Goal: Information Seeking & Learning: Learn about a topic

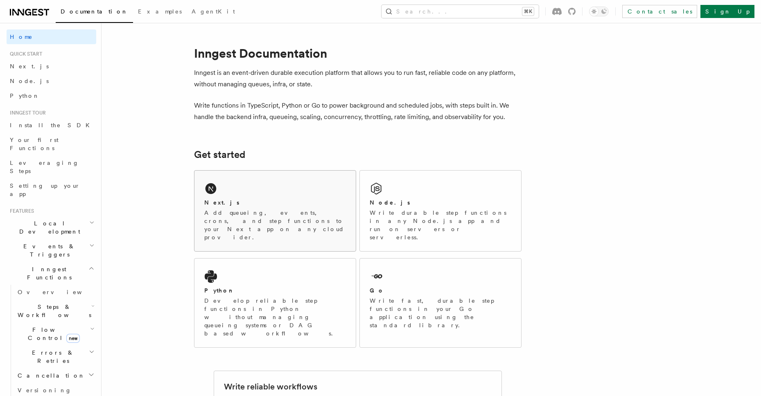
click at [310, 182] on div "Next.js Add queueing, events, crons, and step functions to your Next app on any…" at bounding box center [274, 211] width 161 height 81
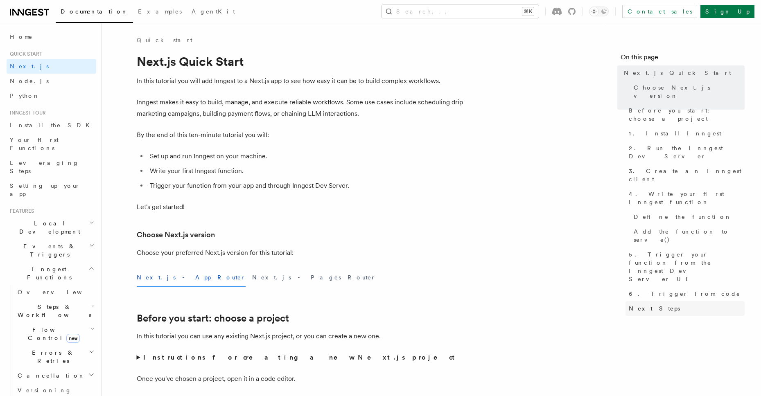
click at [641, 304] on span "Next Steps" at bounding box center [653, 308] width 51 height 8
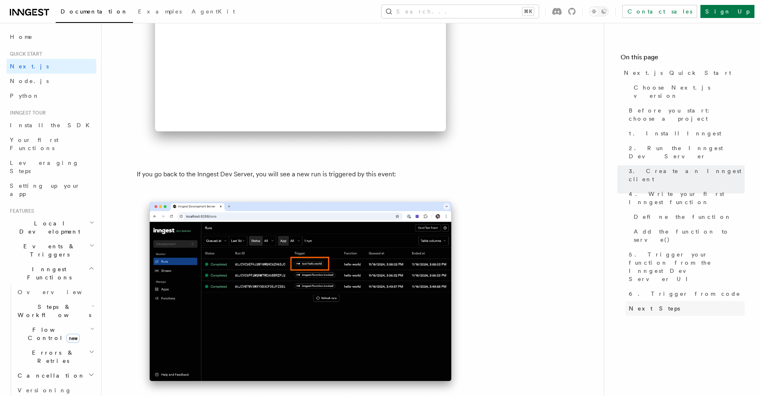
scroll to position [5114, 0]
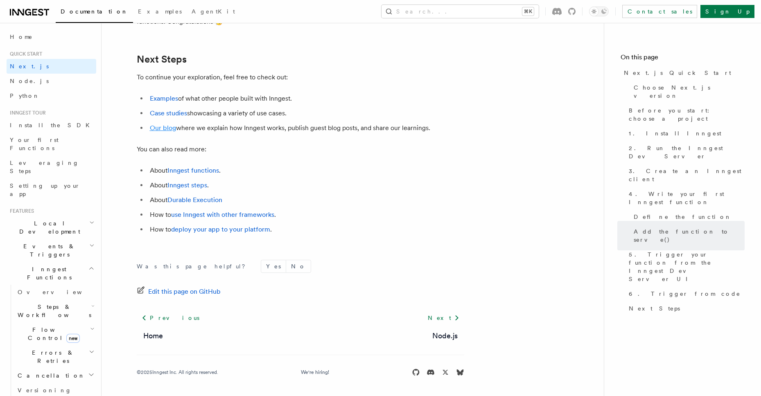
click at [164, 129] on link "Our blog" at bounding box center [163, 128] width 26 height 8
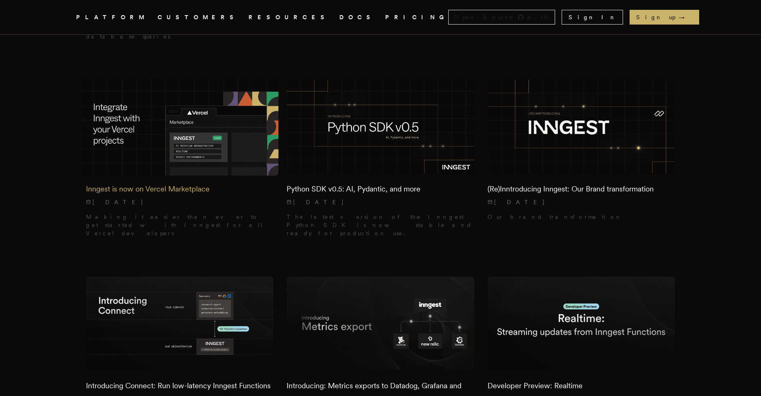
scroll to position [425, 0]
click at [205, 198] on p "7/8/2025" at bounding box center [180, 202] width 188 height 8
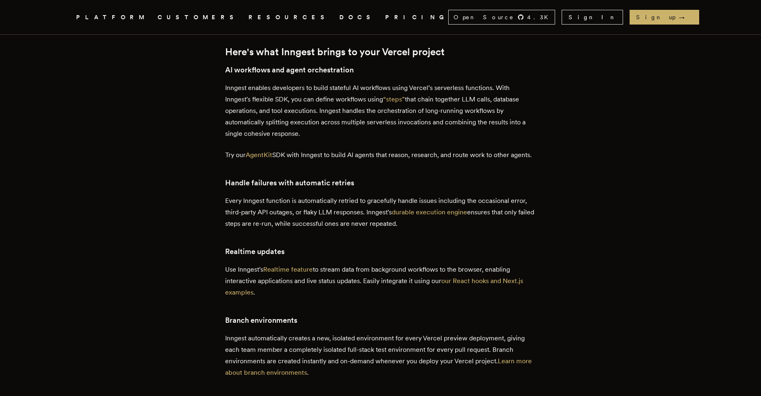
scroll to position [394, 0]
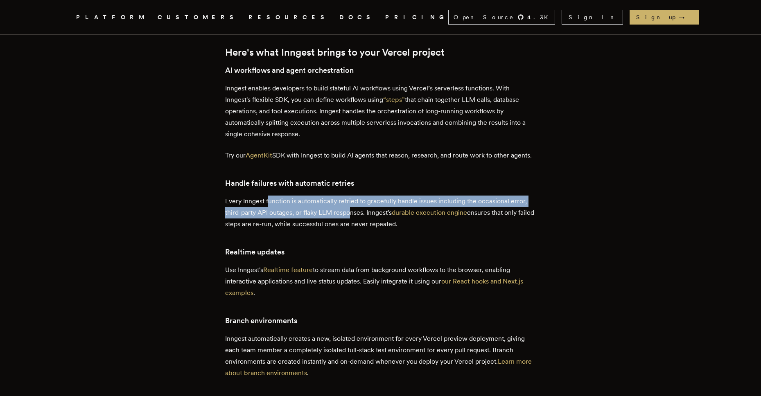
drag, startPoint x: 272, startPoint y: 212, endPoint x: 352, endPoint y: 222, distance: 80.0
click at [352, 222] on p "Every Inngest function is automatically retried to gracefully handle issues inc…" at bounding box center [380, 213] width 311 height 34
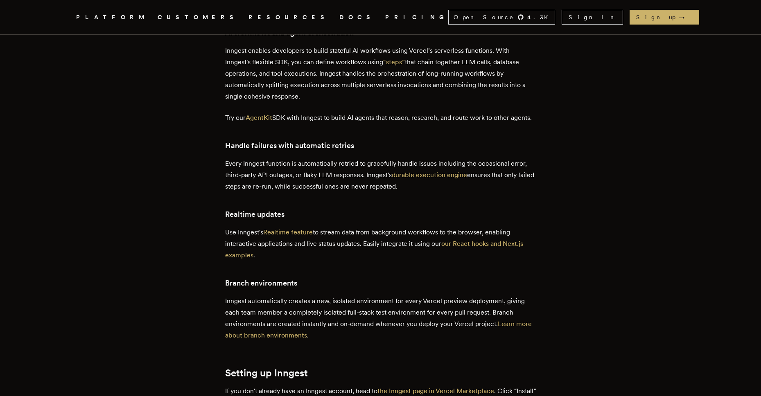
scroll to position [452, 0]
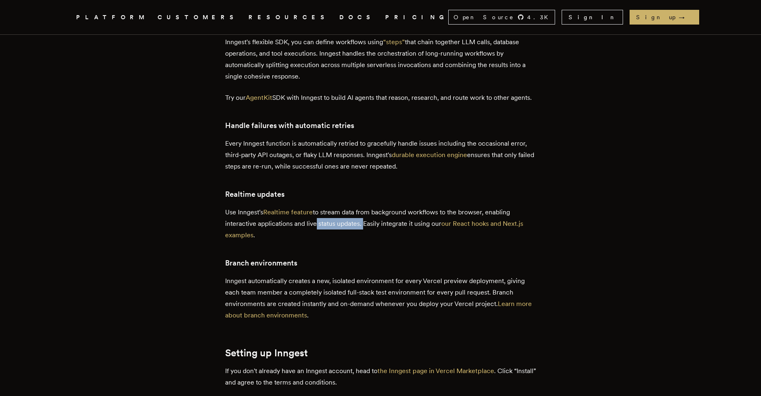
drag, startPoint x: 315, startPoint y: 234, endPoint x: 365, endPoint y: 234, distance: 49.9
click at [365, 234] on p "Use Inngest's Realtime feature to stream data from background workflows to the …" at bounding box center [380, 224] width 311 height 34
click at [397, 236] on p "Use Inngest's Realtime feature to stream data from background workflows to the …" at bounding box center [380, 224] width 311 height 34
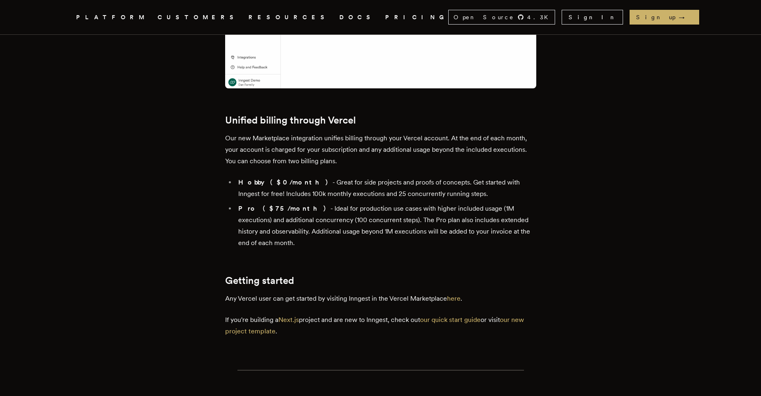
scroll to position [1788, 0]
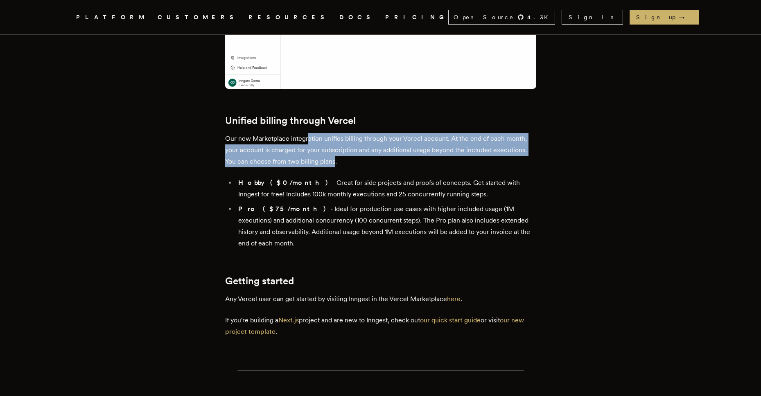
drag, startPoint x: 309, startPoint y: 217, endPoint x: 338, endPoint y: 236, distance: 34.3
click at [338, 167] on p "Our new Marketplace integration unifies billing through your Vercel account. At…" at bounding box center [380, 150] width 311 height 34
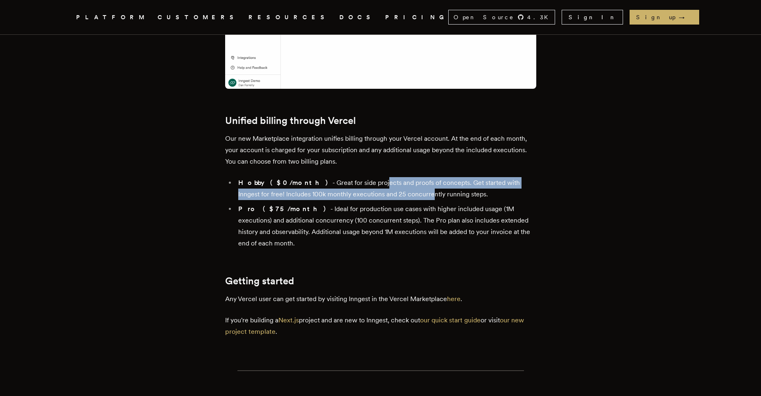
drag, startPoint x: 353, startPoint y: 258, endPoint x: 399, endPoint y: 267, distance: 46.6
click at [399, 200] on li "Hobby ($0/month) - Great for side projects and proofs of concepts. Get started …" at bounding box center [386, 188] width 300 height 23
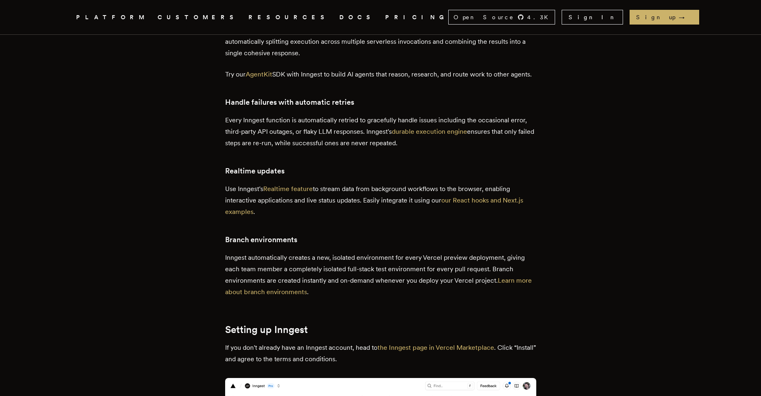
scroll to position [474, 0]
click at [462, 212] on link "our React hooks and Next.js examples" at bounding box center [374, 206] width 298 height 19
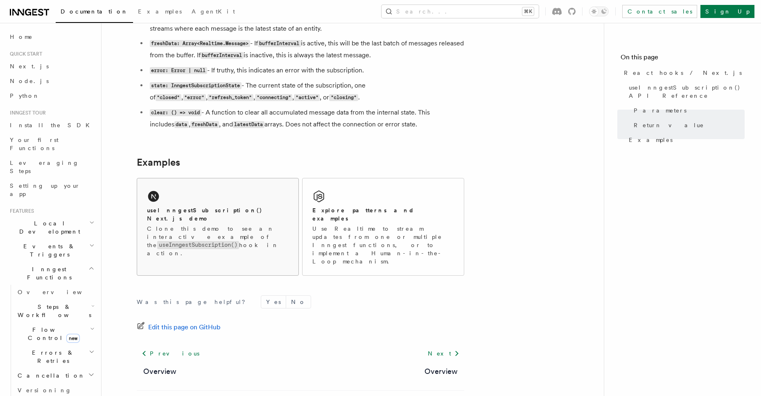
scroll to position [746, 0]
click at [342, 239] on p "Use Realtime to stream updates from one or multiple Inngest functions, or to im…" at bounding box center [383, 244] width 142 height 41
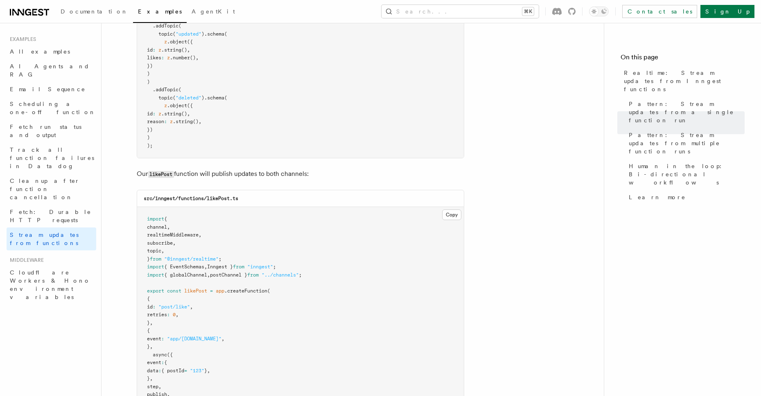
scroll to position [890, 0]
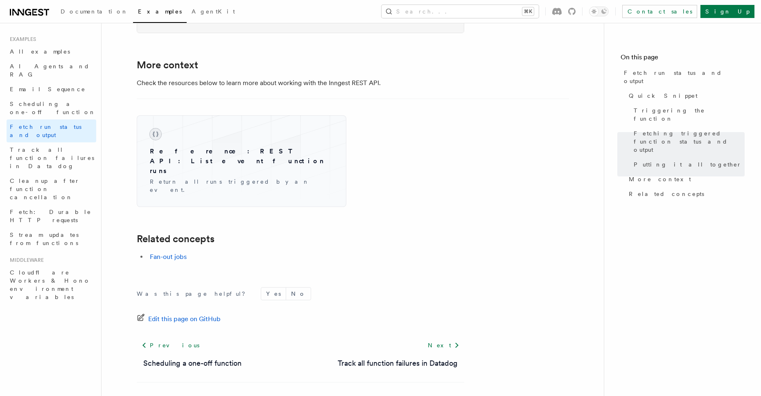
scroll to position [1236, 0]
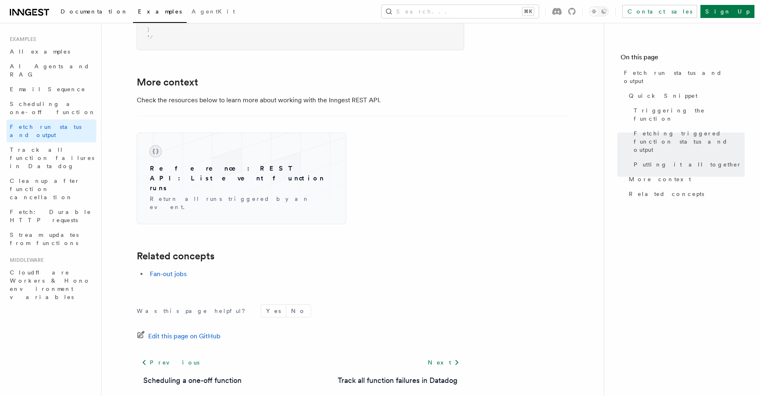
click at [88, 16] on link "Documentation" at bounding box center [94, 12] width 77 height 20
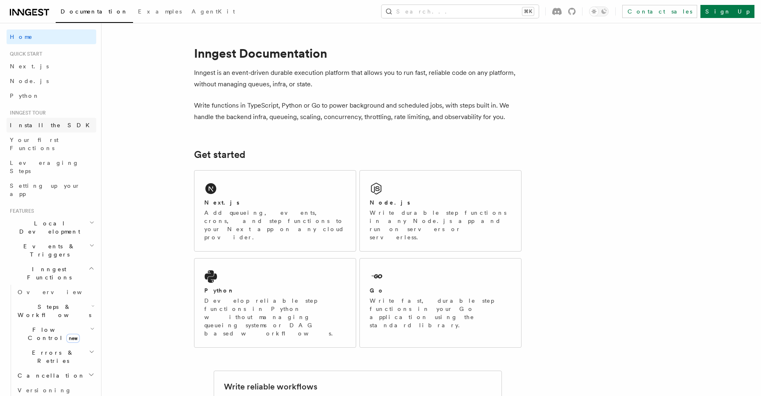
click at [73, 128] on link "Install the SDK" at bounding box center [52, 125] width 90 height 15
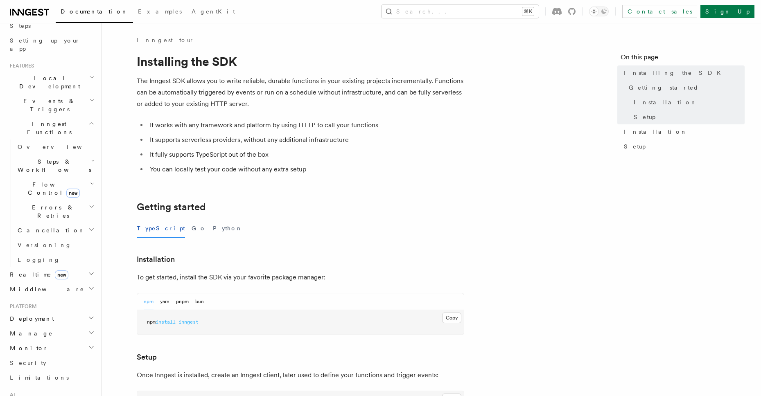
scroll to position [259, 0]
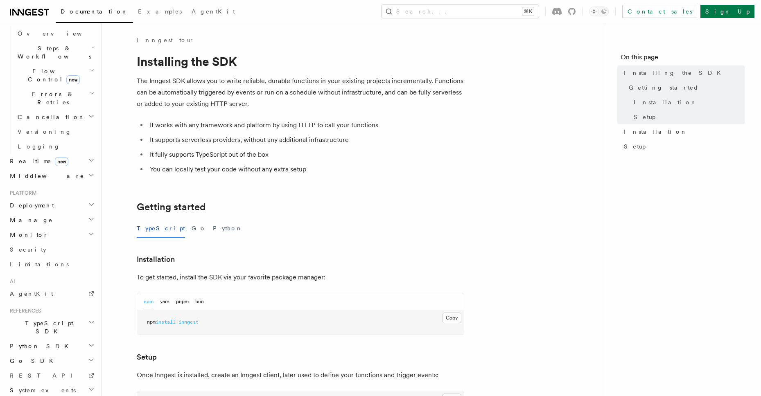
click at [62, 316] on h2 "TypeScript SDK" at bounding box center [52, 327] width 90 height 23
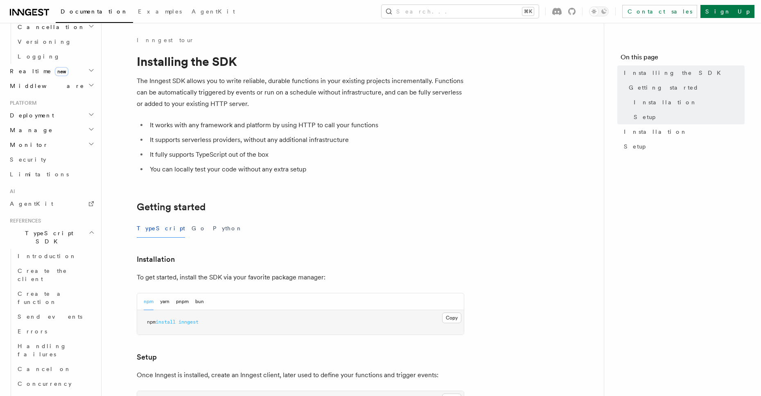
scroll to position [507, 0]
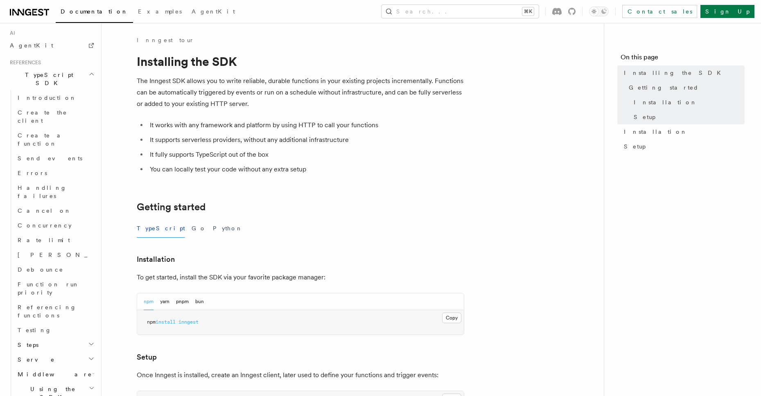
click at [72, 382] on h2 "Using the SDK" at bounding box center [55, 393] width 82 height 23
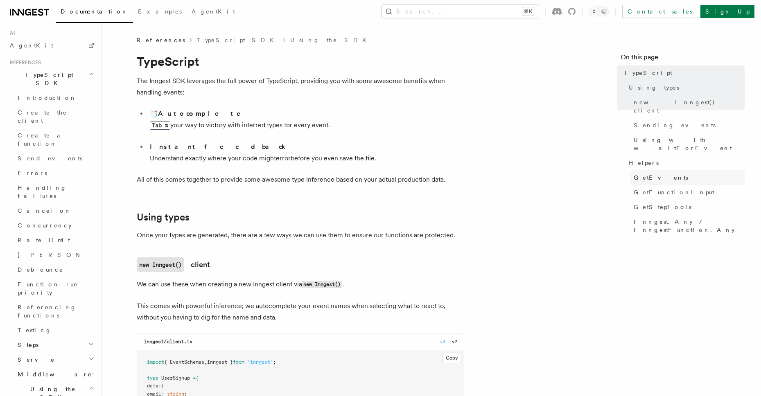
click at [658, 173] on span "GetEvents" at bounding box center [660, 177] width 54 height 8
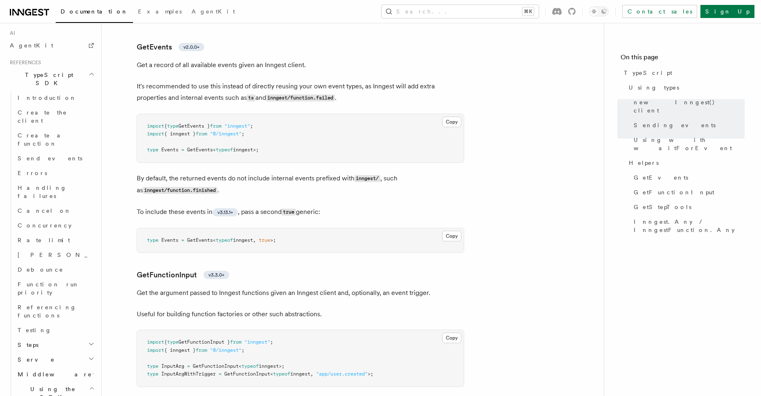
scroll to position [1526, 0]
